Goal: Task Accomplishment & Management: Manage account settings

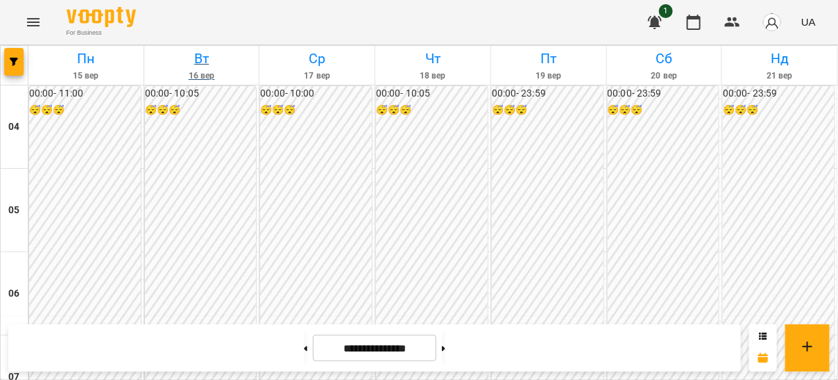
scroll to position [366, 0]
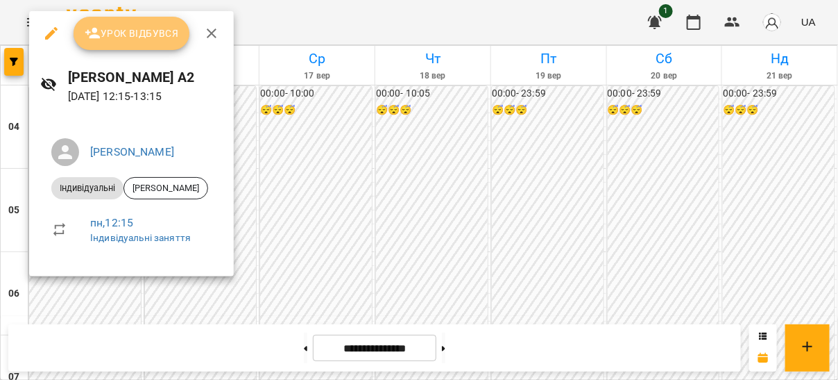
click at [140, 38] on span "Урок відбувся" at bounding box center [132, 33] width 94 height 17
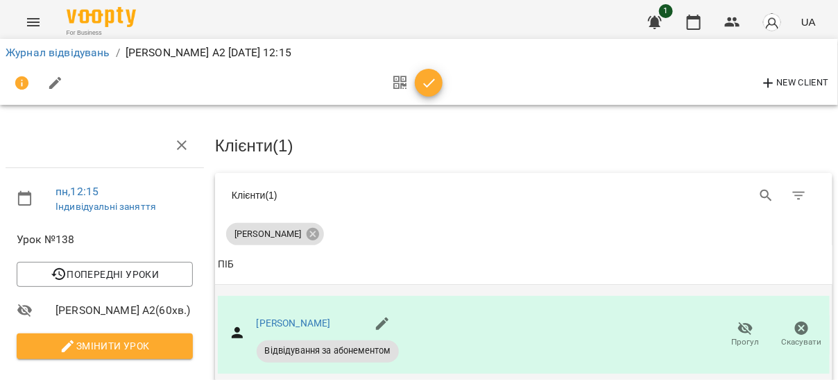
scroll to position [54, 0]
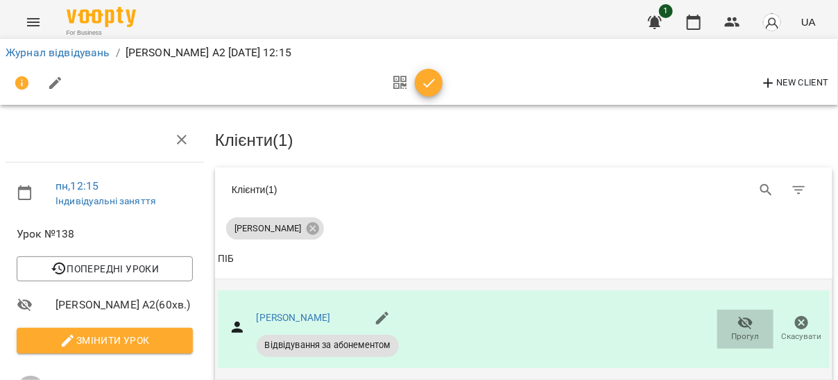
click at [748, 330] on span "Прогул" at bounding box center [746, 336] width 28 height 12
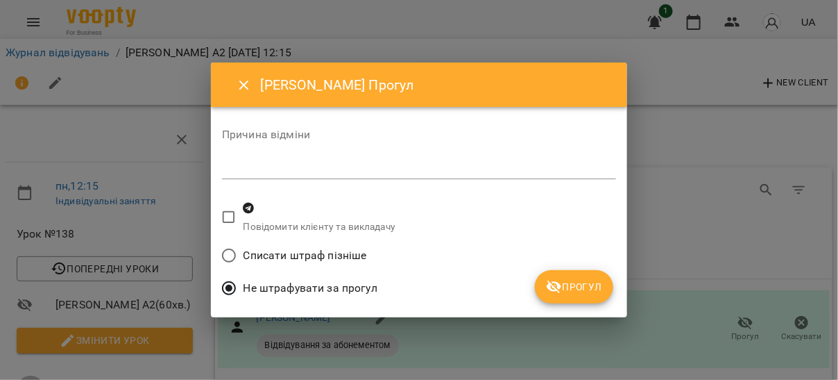
click at [348, 253] on span "Списати штраф пізніше" at bounding box center [306, 255] width 124 height 17
click at [565, 290] on span "Прогул" at bounding box center [574, 286] width 56 height 17
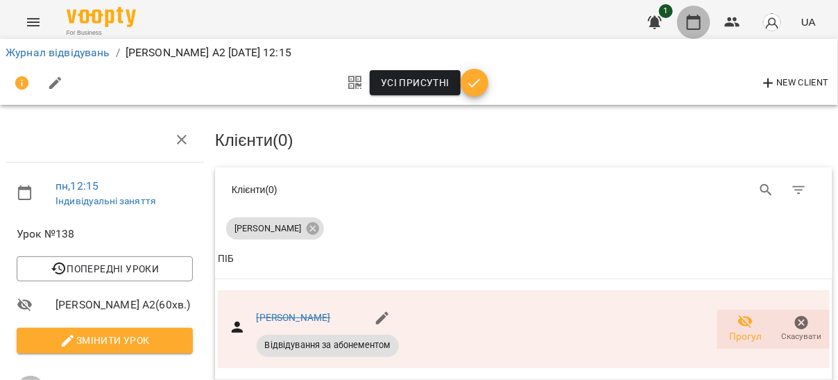
click at [693, 21] on icon "button" at bounding box center [694, 22] width 17 height 17
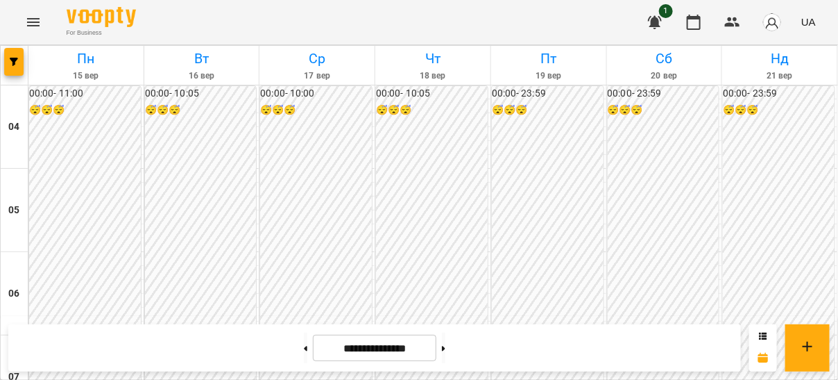
scroll to position [521, 0]
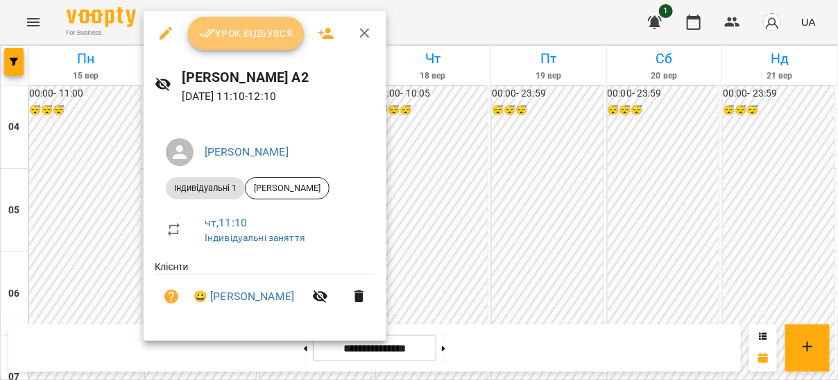
click at [264, 37] on span "Урок відбувся" at bounding box center [246, 33] width 94 height 17
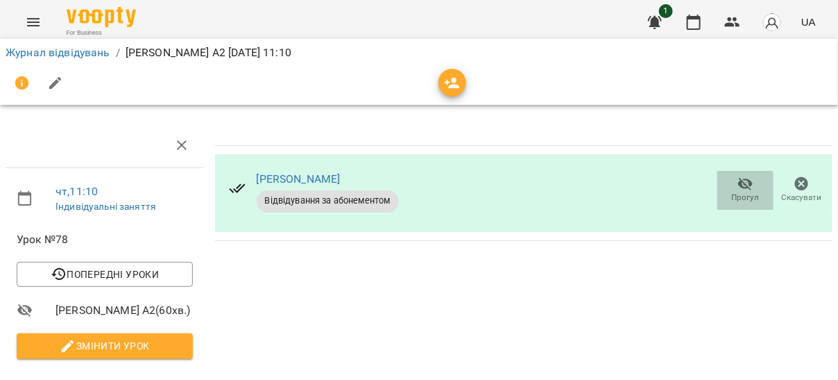
click at [739, 187] on icon "button" at bounding box center [746, 184] width 15 height 13
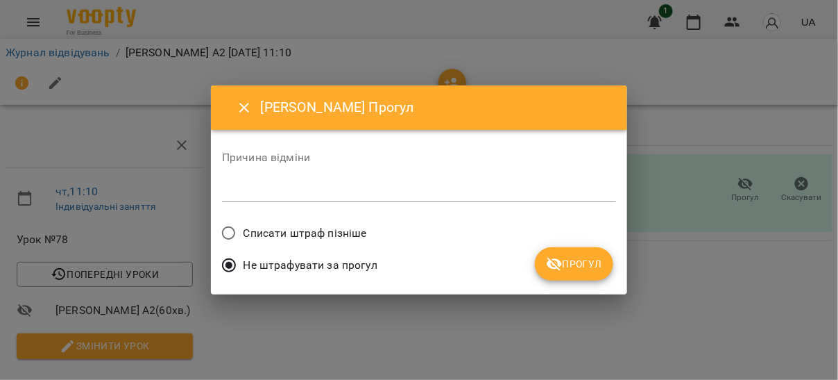
click at [285, 237] on span "Списати штраф пізніше" at bounding box center [306, 233] width 124 height 17
click at [567, 267] on span "Прогул" at bounding box center [574, 263] width 56 height 17
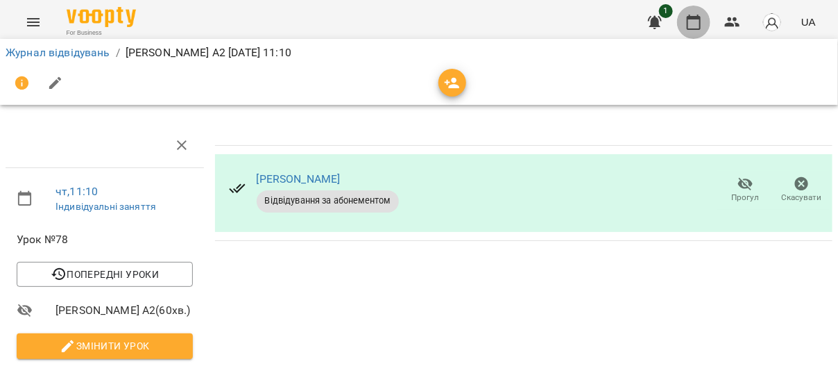
click at [701, 27] on icon "button" at bounding box center [694, 22] width 14 height 15
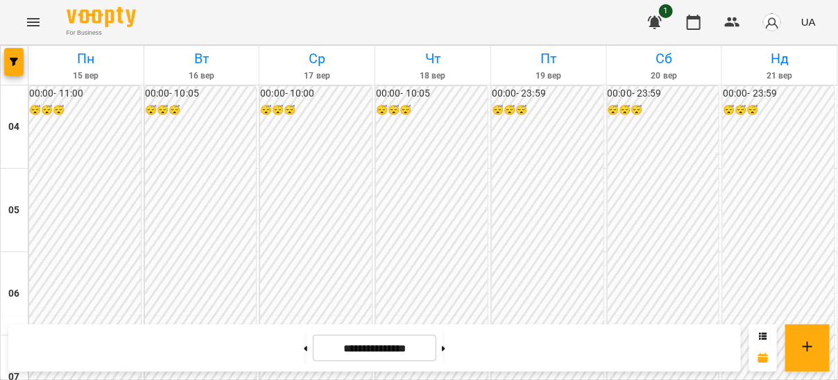
scroll to position [516, 0]
